Goal: Navigation & Orientation: Find specific page/section

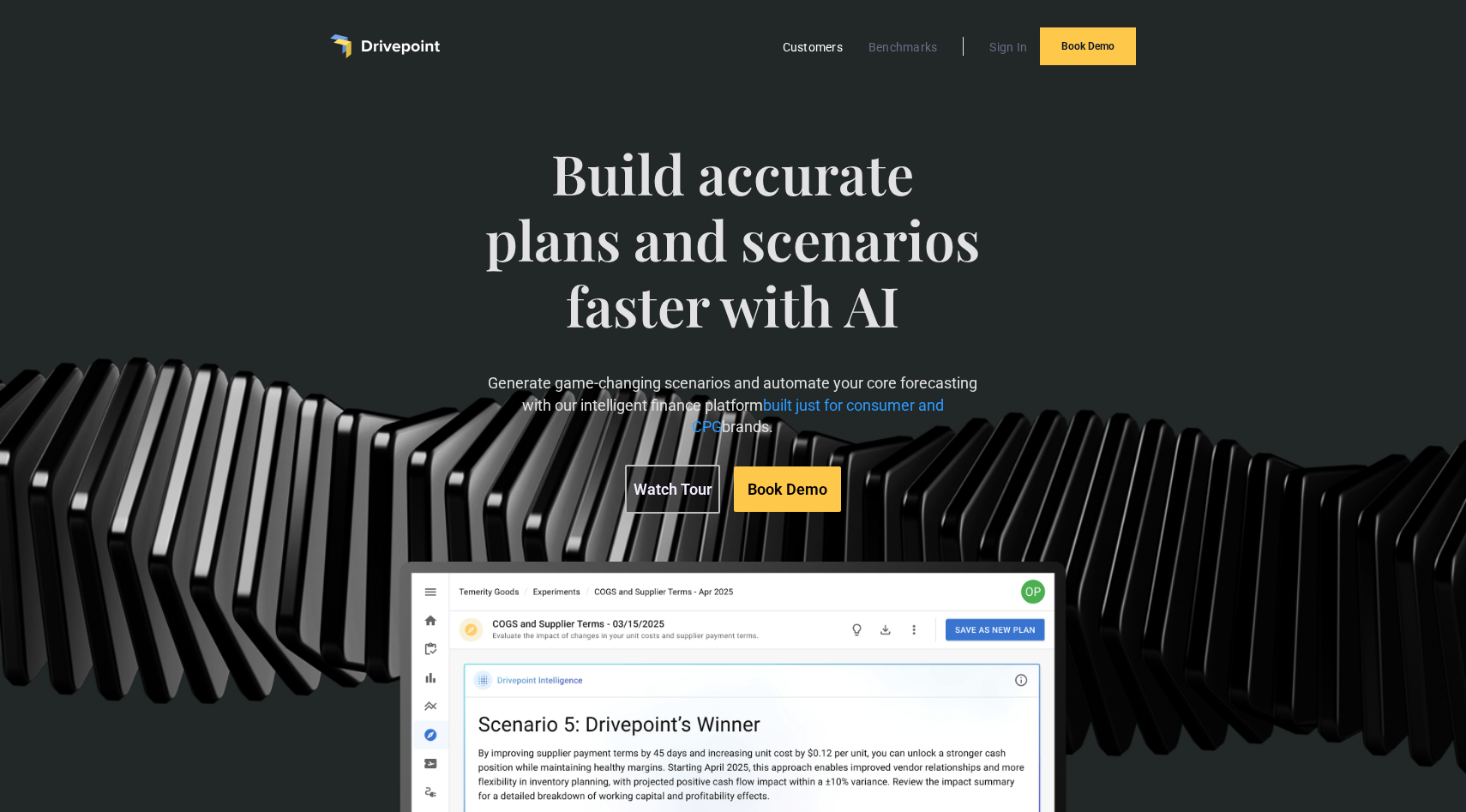
click at [818, 49] on link "Customers" at bounding box center [813, 46] width 77 height 23
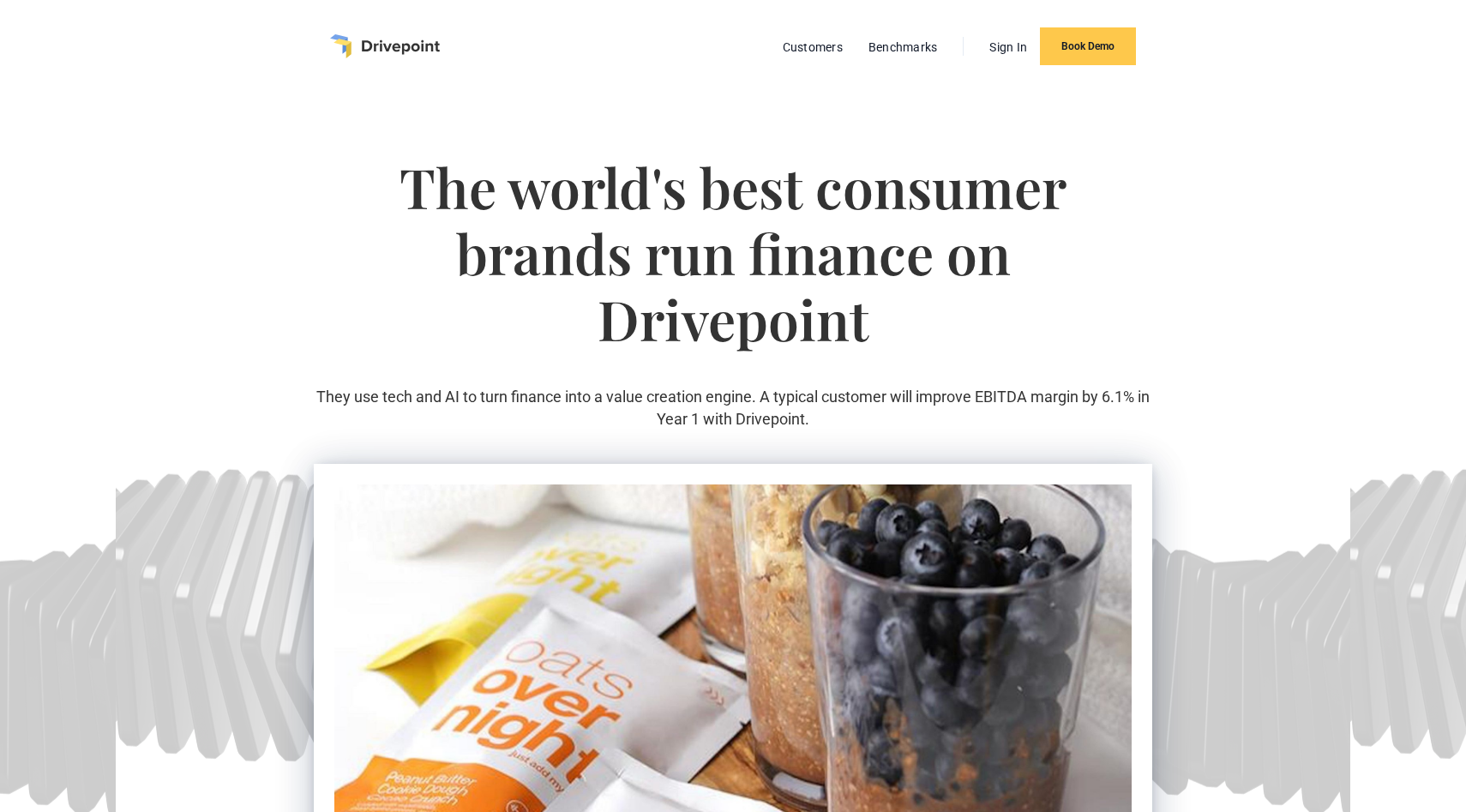
click at [385, 48] on img "home" at bounding box center [384, 46] width 110 height 24
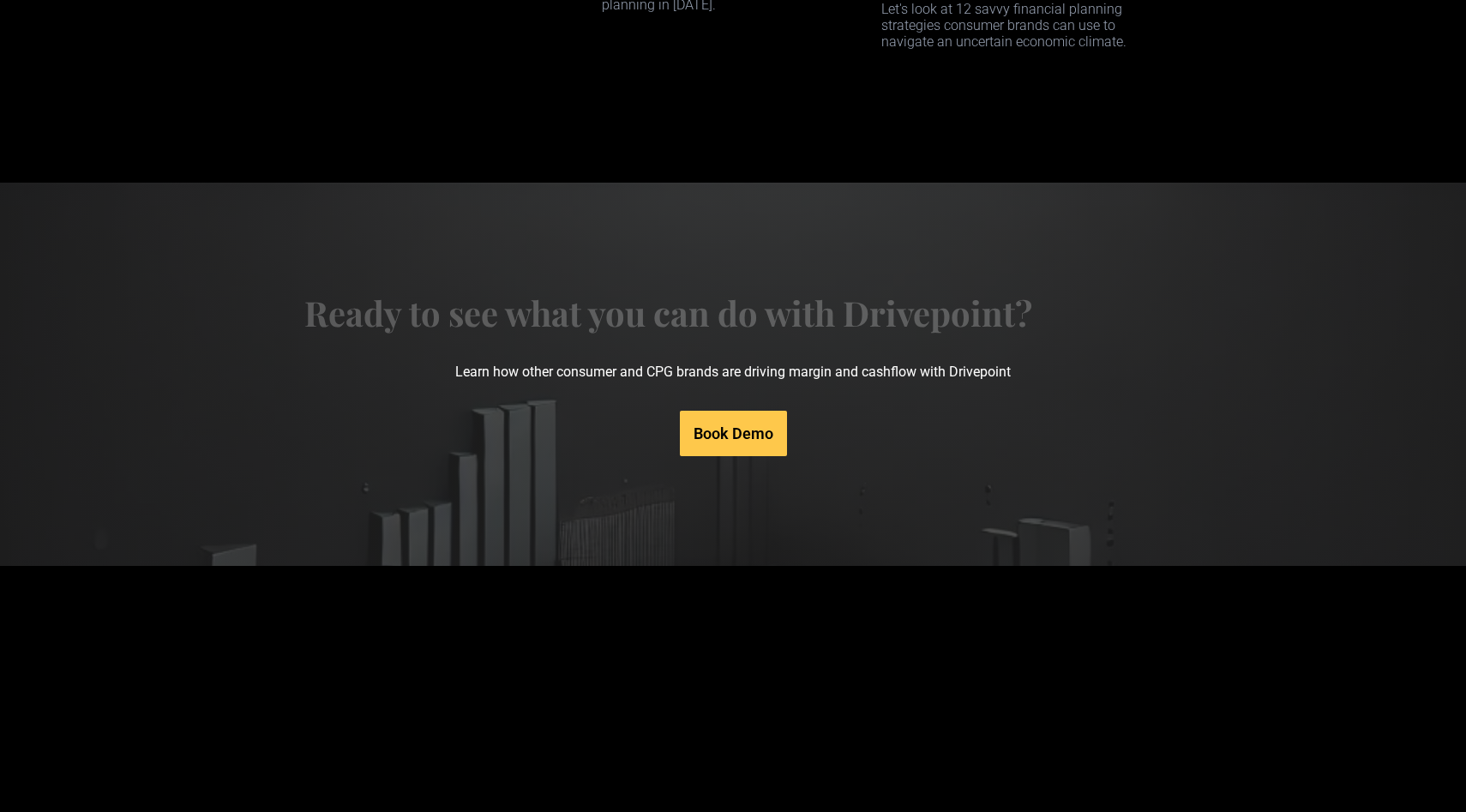
scroll to position [8183, 0]
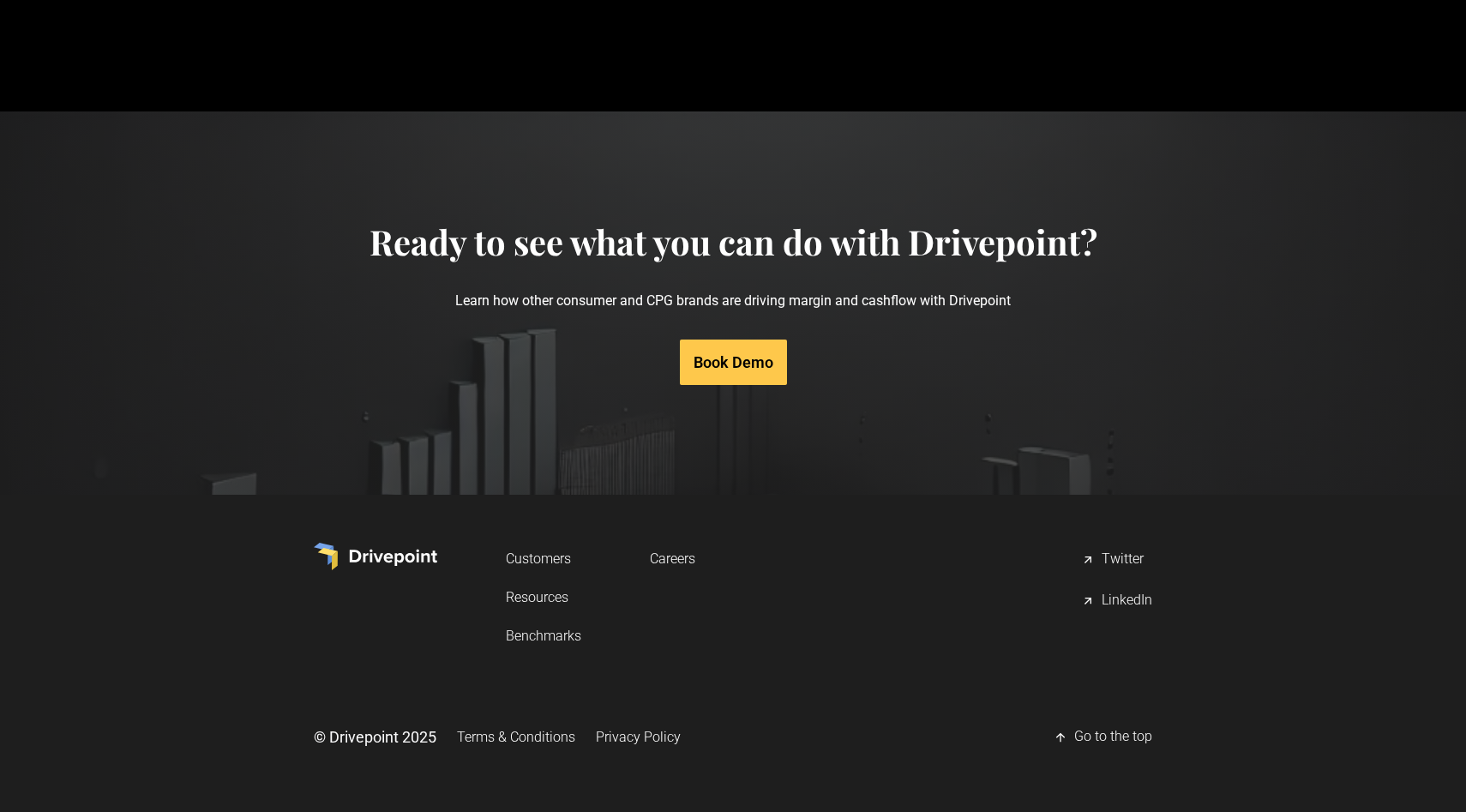
click at [684, 561] on link "Careers" at bounding box center [673, 558] width 45 height 32
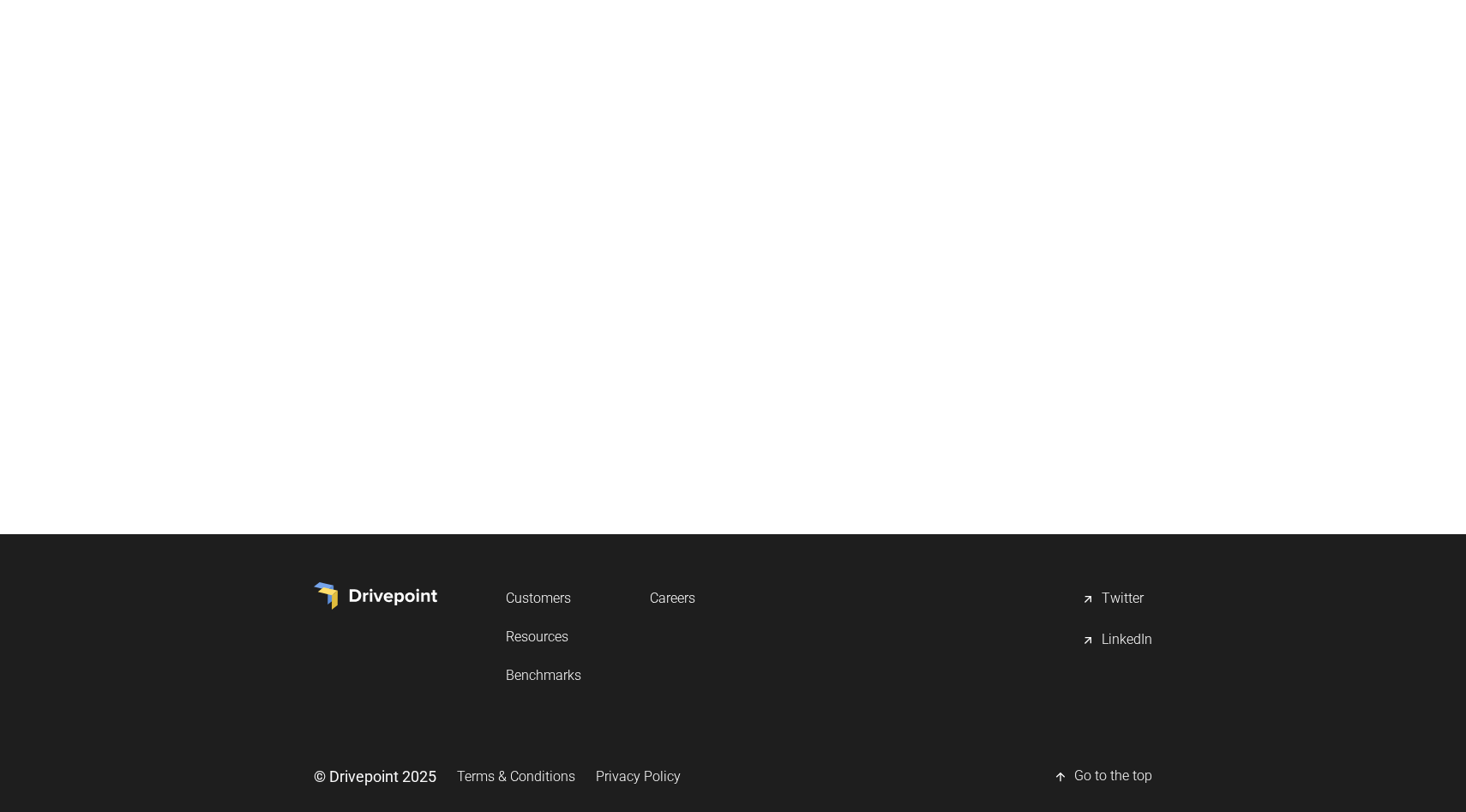
scroll to position [711, 0]
